Goal: Transaction & Acquisition: Subscribe to service/newsletter

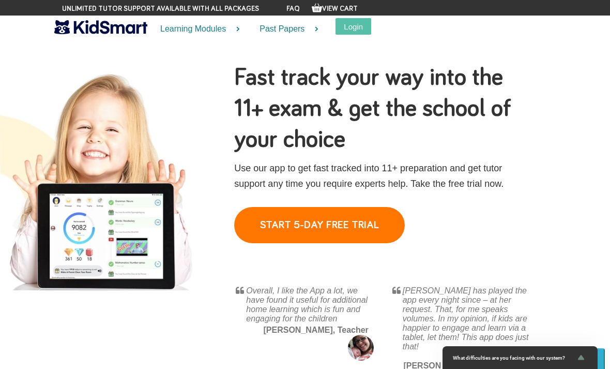
click at [337, 221] on link "START 5-DAY FREE TRIAL" at bounding box center [319, 225] width 171 height 36
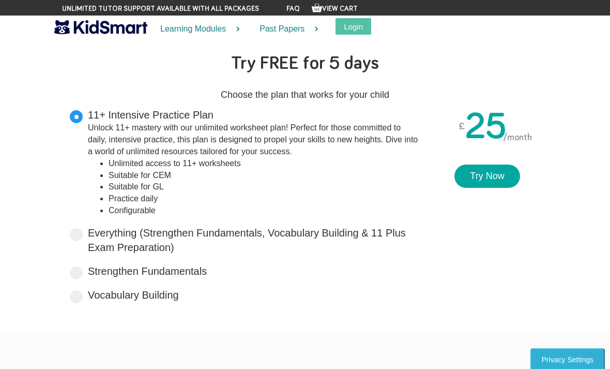
click at [125, 233] on label "Everything (Strengthen Fundamentals, Vocabulary Building & 11 Plus Exam Prepara…" at bounding box center [253, 240] width 331 height 29
click at [174, 242] on input "Everything (Strengthen Fundamentals, Vocabulary Building & 11 Plus Exam Prepara…" at bounding box center [177, 245] width 7 height 7
radio input "true"
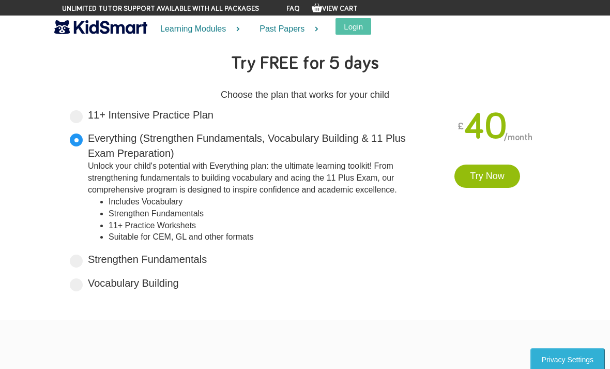
click at [93, 256] on label "Strengthen Fundamentals Tailored for primary years, it lays a solid foundation …" at bounding box center [147, 259] width 119 height 15
click at [207, 256] on input "Strengthen Fundamentals Tailored for primary years, it lays a solid foundation …" at bounding box center [210, 257] width 7 height 7
radio input "true"
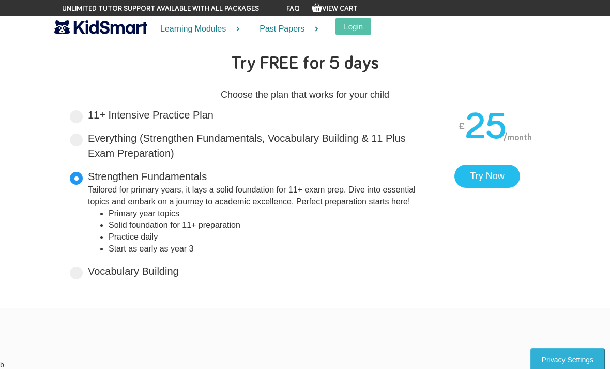
click at [90, 270] on label "Vocabulary Building Boost your vocabulary and unlock the power of words with ou…" at bounding box center [133, 271] width 91 height 15
click at [179, 270] on input "Vocabulary Building Boost your vocabulary and unlock the power of words with ou…" at bounding box center [182, 269] width 7 height 7
radio input "true"
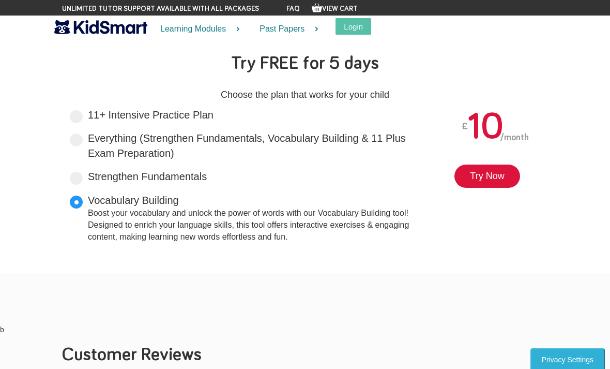
click at [103, 112] on label "11+ Intensive Practice Plan Unlock 11+ mastery with our unlimited worksheet pla…" at bounding box center [151, 115] width 126 height 15
click at [214, 112] on input "11+ Intensive Practice Plan Unlock 11+ mastery with our unlimited worksheet pla…" at bounding box center [217, 113] width 7 height 7
radio input "true"
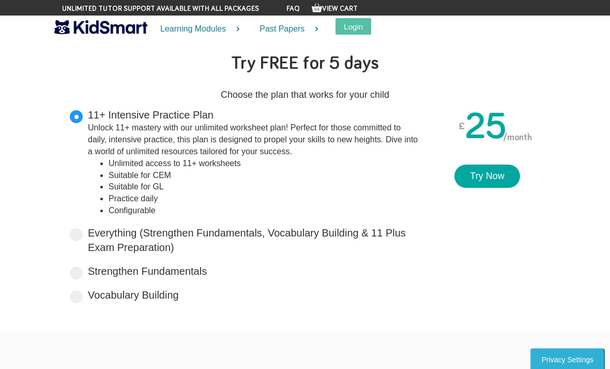
click at [108, 230] on label "Everything (Strengthen Fundamentals, Vocabulary Building & 11 Plus Exam Prepara…" at bounding box center [253, 240] width 331 height 29
click at [174, 242] on input "Everything (Strengthen Fundamentals, Vocabulary Building & 11 Plus Exam Prepara…" at bounding box center [177, 245] width 7 height 7
radio input "true"
